Goal: Transaction & Acquisition: Purchase product/service

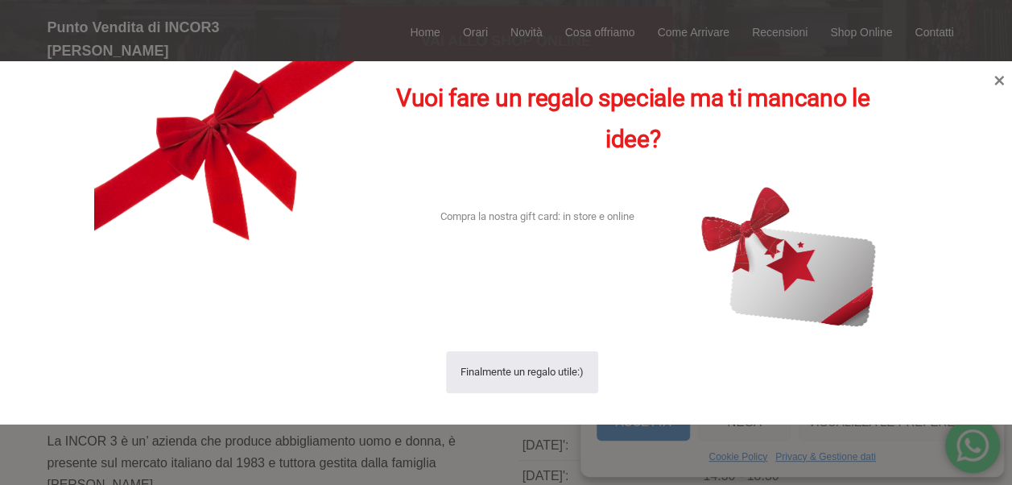
scroll to position [214, 0]
click at [1002, 80] on icon at bounding box center [1000, 80] width 22 height 22
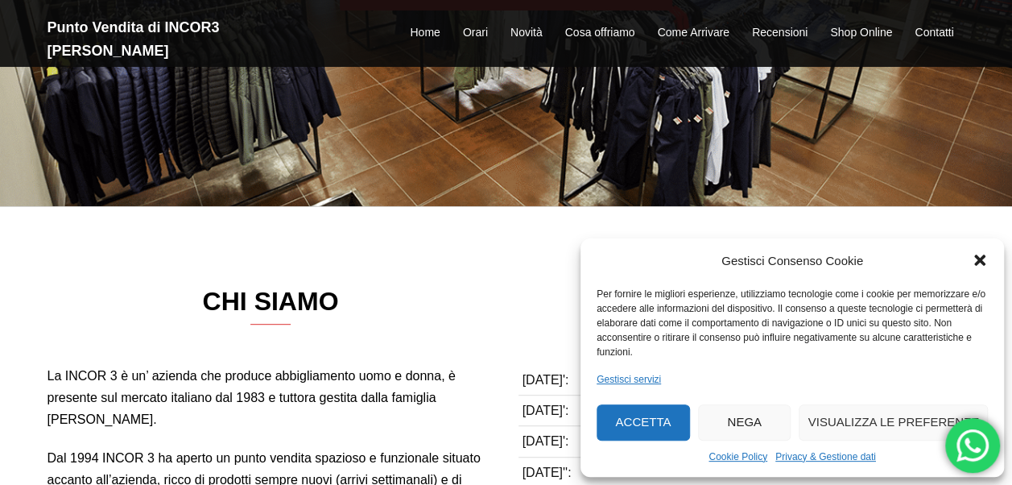
scroll to position [279, 0]
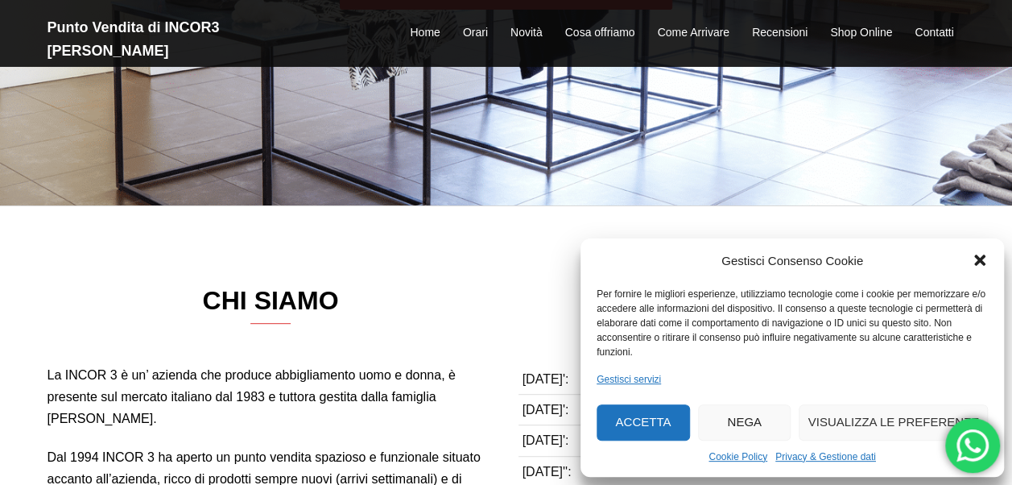
click at [765, 414] on button "Nega" at bounding box center [744, 422] width 93 height 36
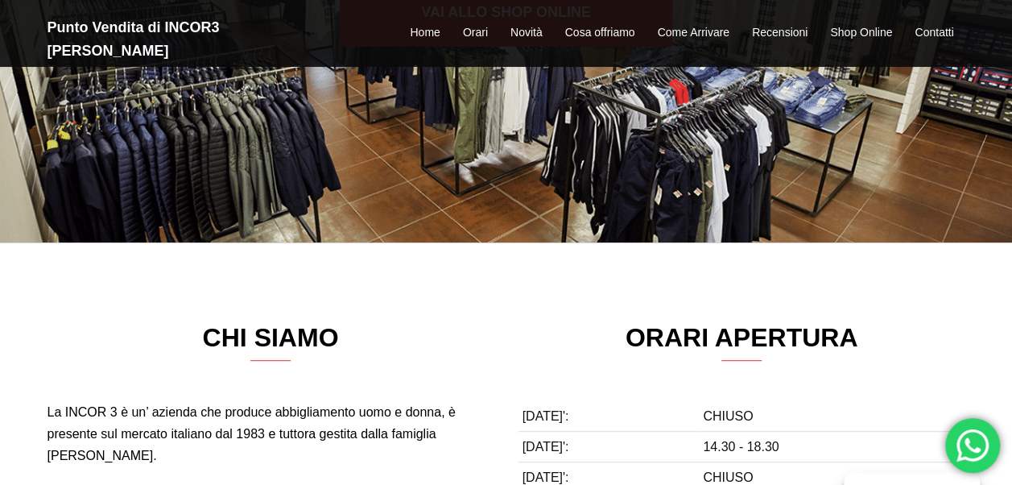
scroll to position [0, 0]
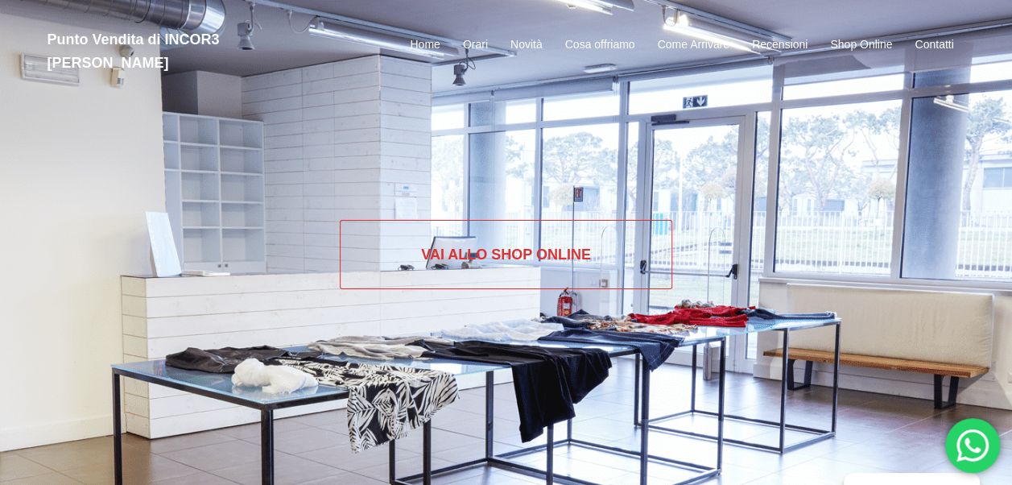
click at [544, 237] on link "Vai allo SHOP ONLINE" at bounding box center [506, 254] width 333 height 69
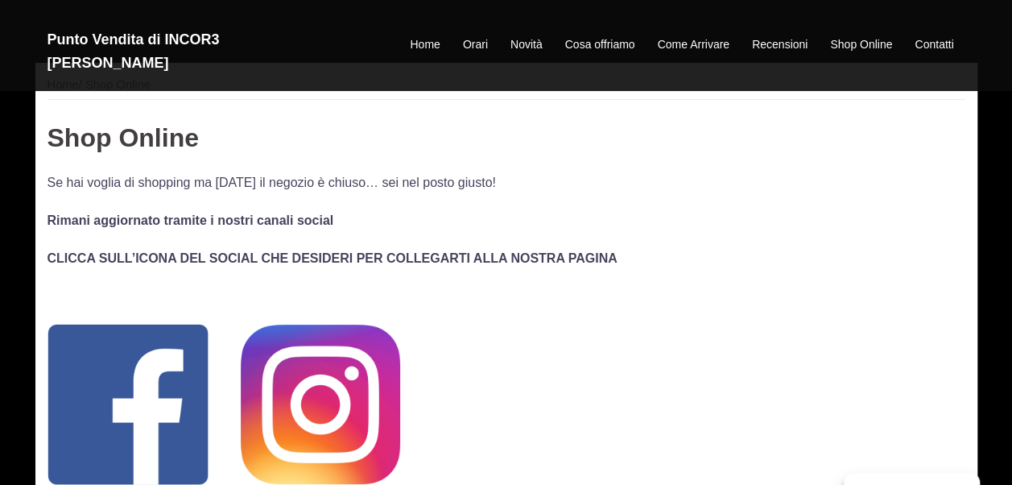
scroll to position [56, 0]
click at [148, 417] on img at bounding box center [128, 405] width 161 height 161
